Goal: Task Accomplishment & Management: Use online tool/utility

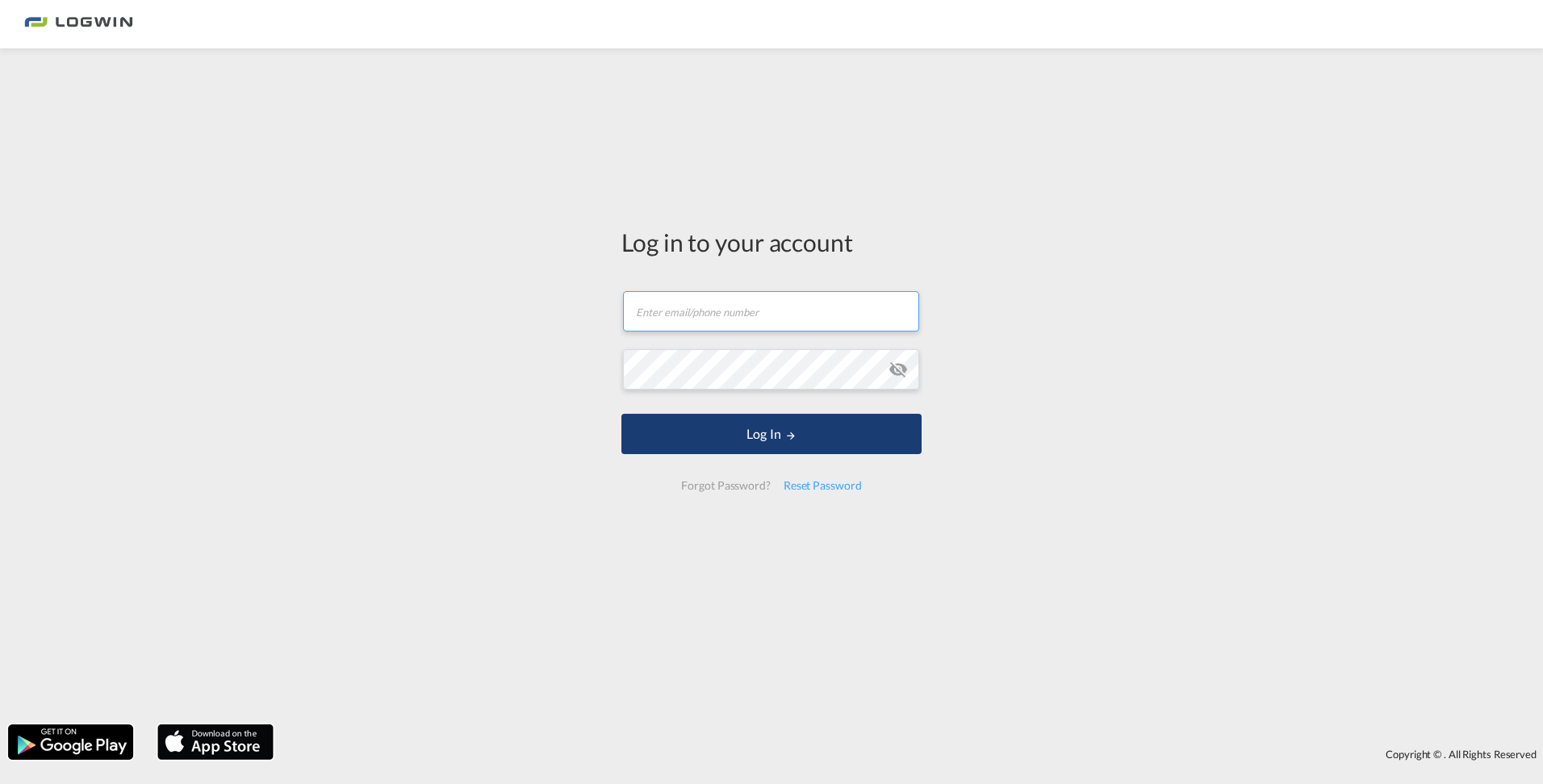
type input "[EMAIL_ADDRESS][PERSON_NAME][DOMAIN_NAME]"
click at [756, 427] on button "Log In" at bounding box center [772, 433] width 300 height 41
